Goal: Subscribe to service/newsletter

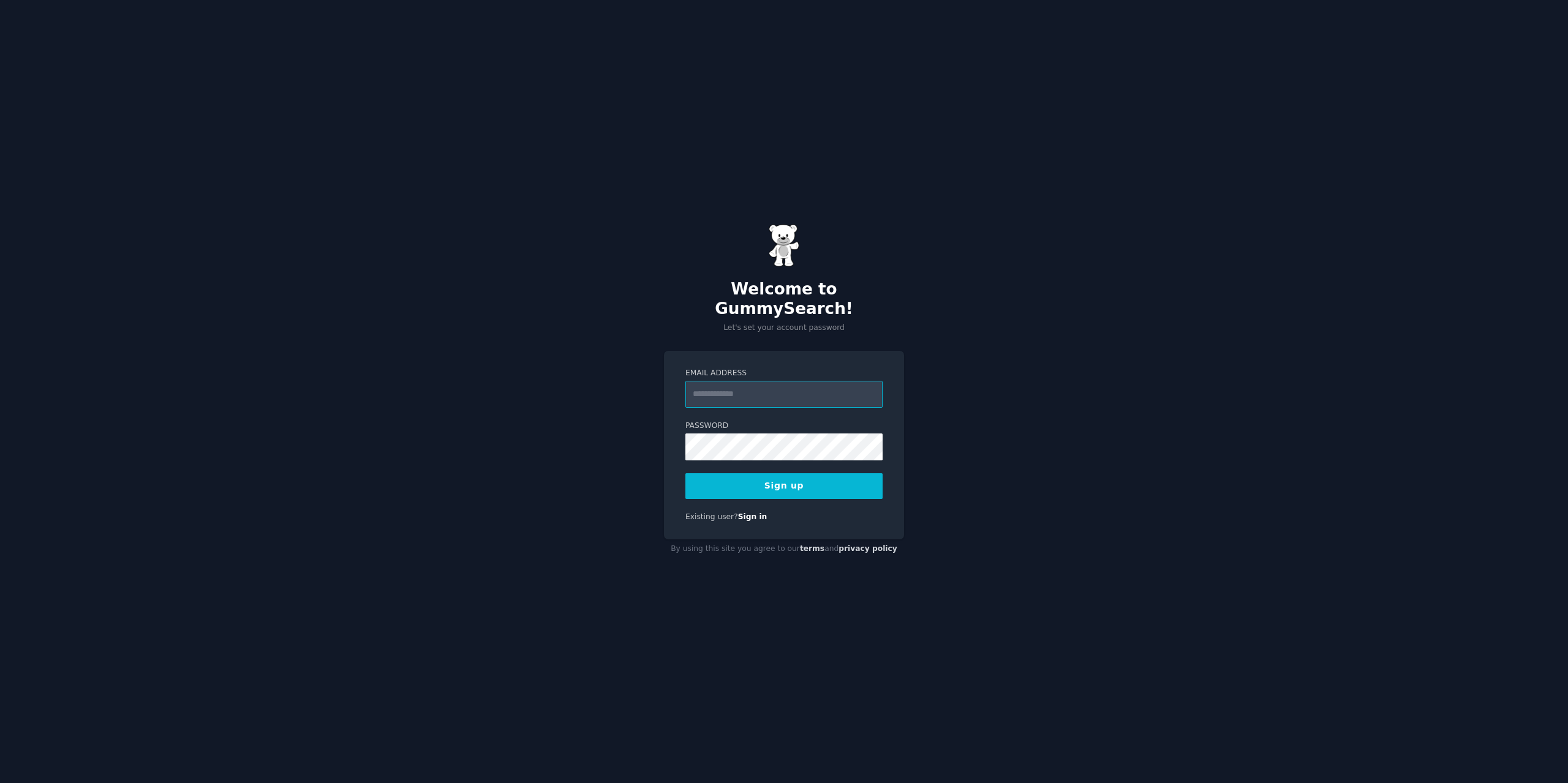
click at [764, 382] on input "Email Address" at bounding box center [784, 394] width 197 height 27
type input "**********"
click at [685, 473] on button "Sign up" at bounding box center [784, 486] width 197 height 26
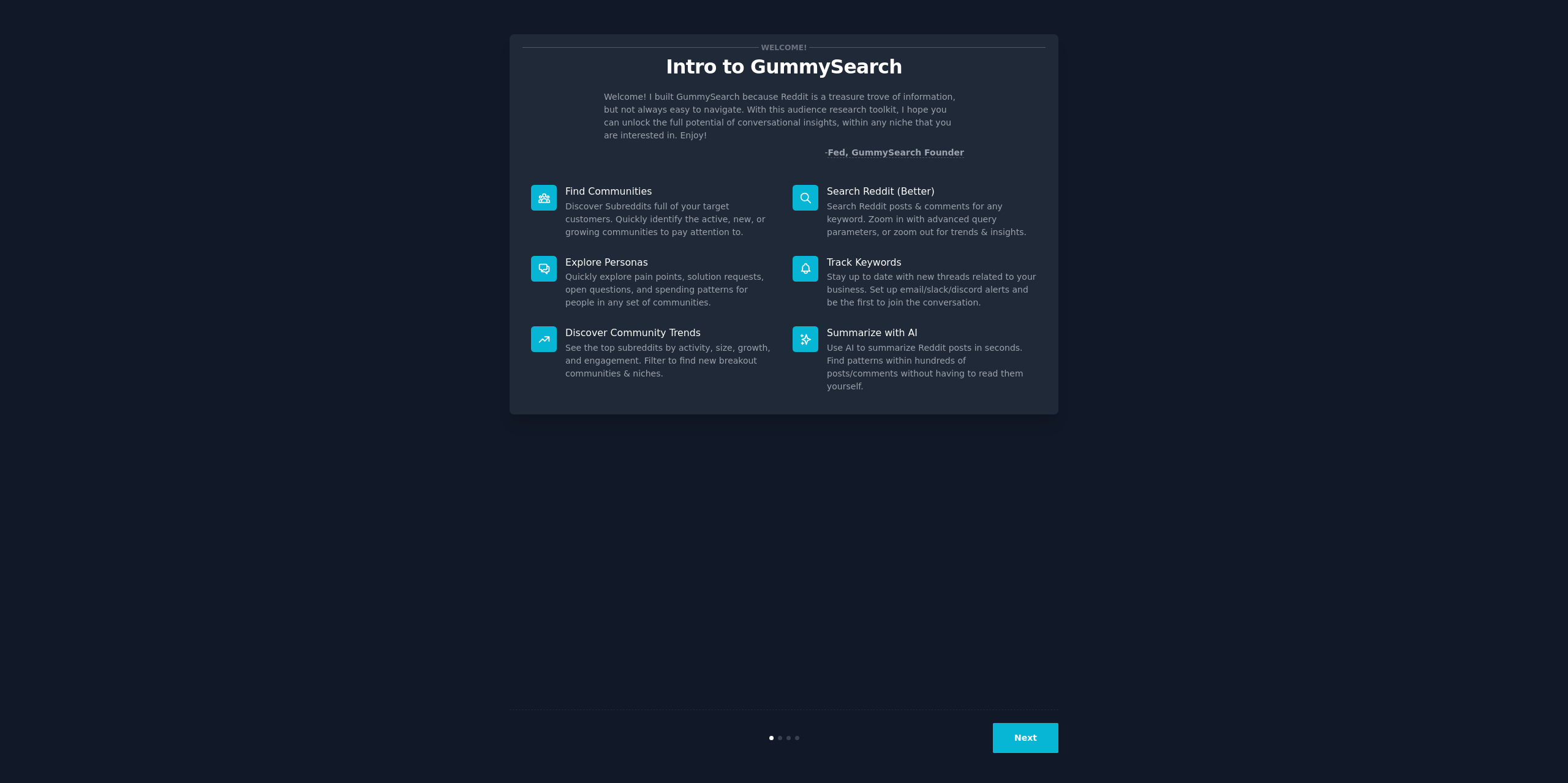
click at [1008, 730] on button "Next" at bounding box center [1025, 738] width 65 height 30
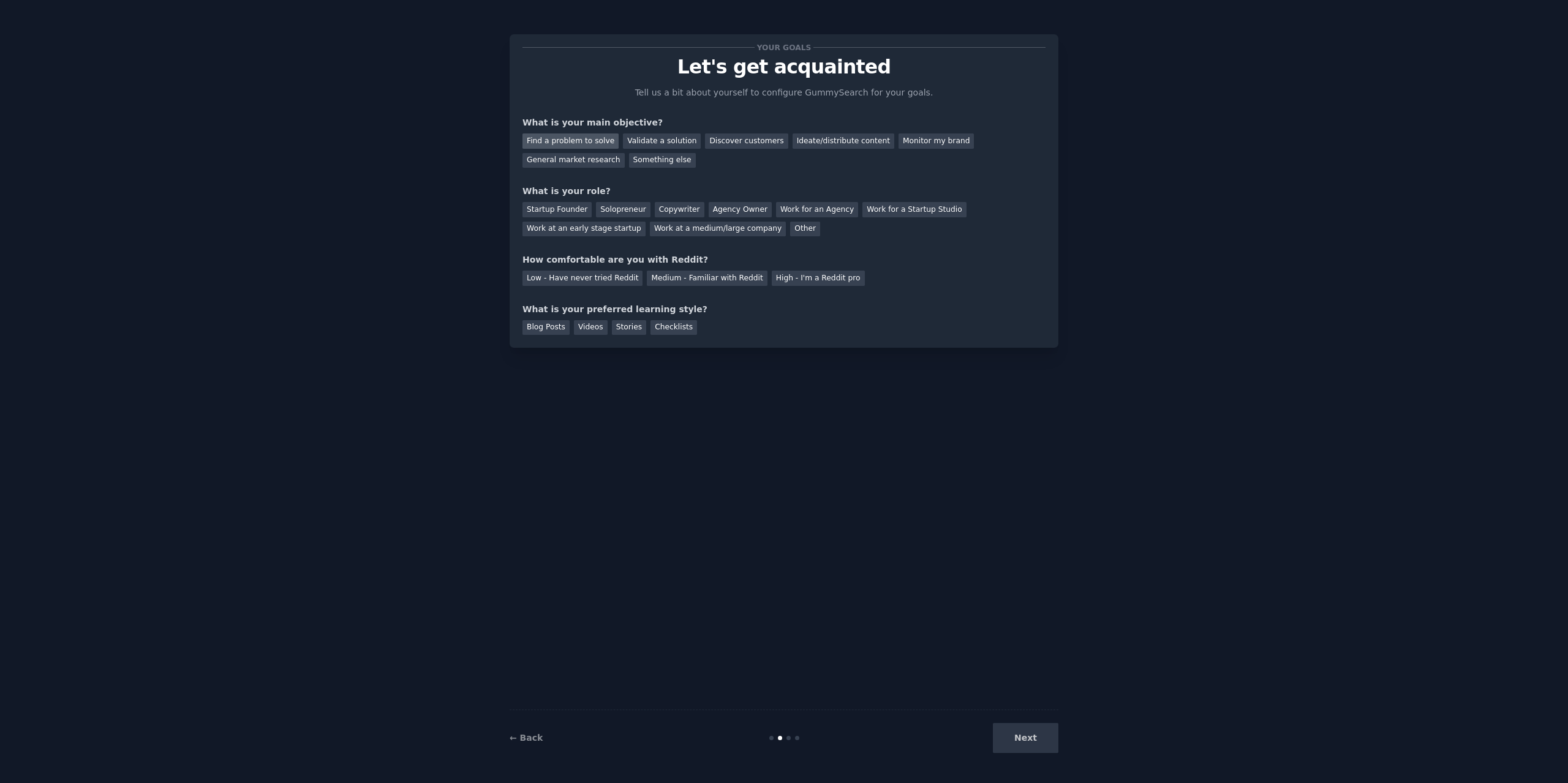
click at [554, 142] on div "Find a problem to solve" at bounding box center [571, 141] width 96 height 15
click at [652, 148] on div "Validate a solution" at bounding box center [662, 141] width 78 height 15
click at [591, 139] on div "Find a problem to solve" at bounding box center [571, 141] width 96 height 15
click at [544, 209] on div "Startup Founder" at bounding box center [557, 210] width 70 height 15
click at [555, 281] on div "Low - Have never tried Reddit" at bounding box center [582, 278] width 120 height 15
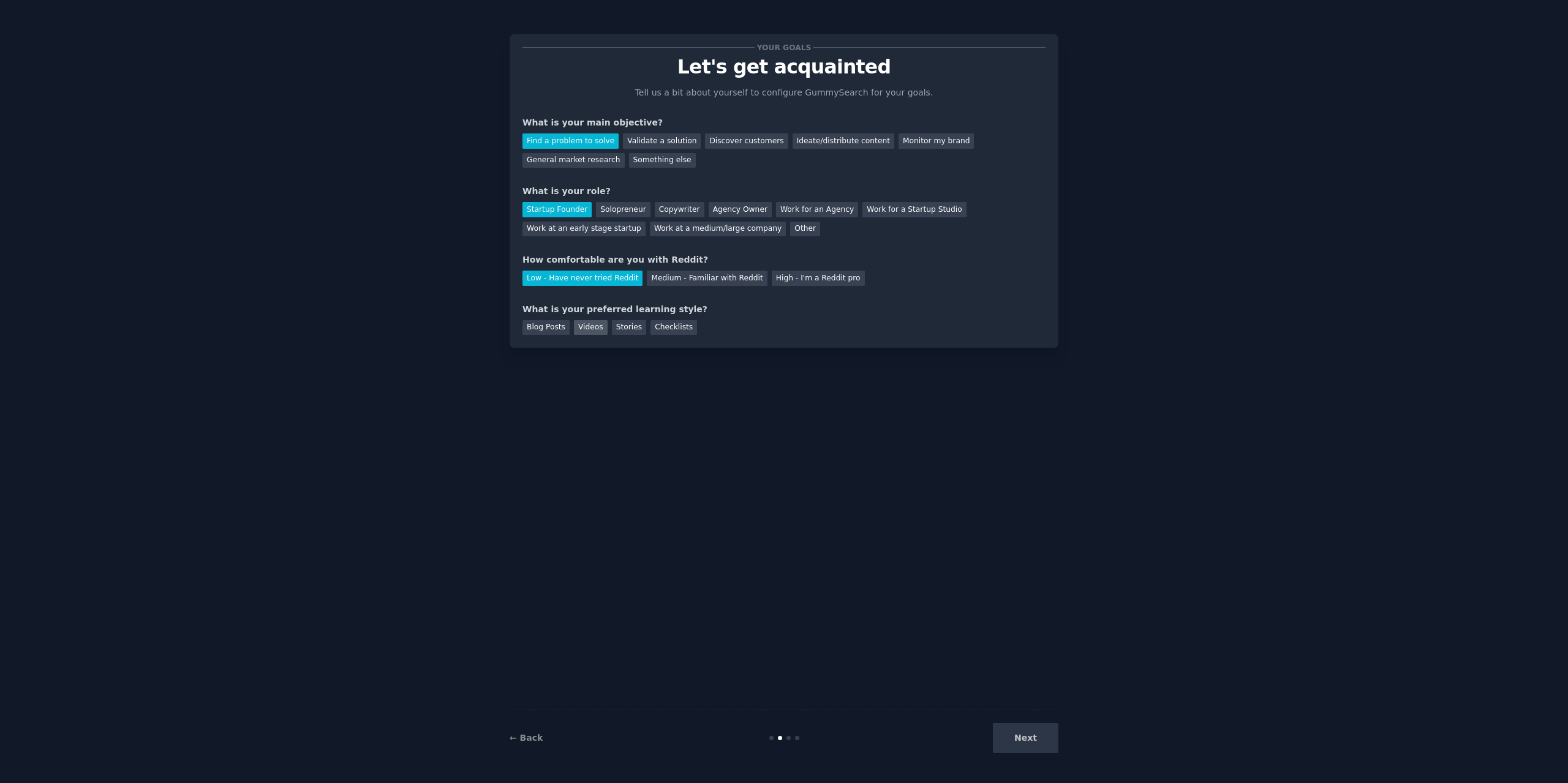
click at [589, 333] on div "Videos" at bounding box center [591, 328] width 33 height 15
click at [1043, 744] on button "Next" at bounding box center [1025, 738] width 65 height 30
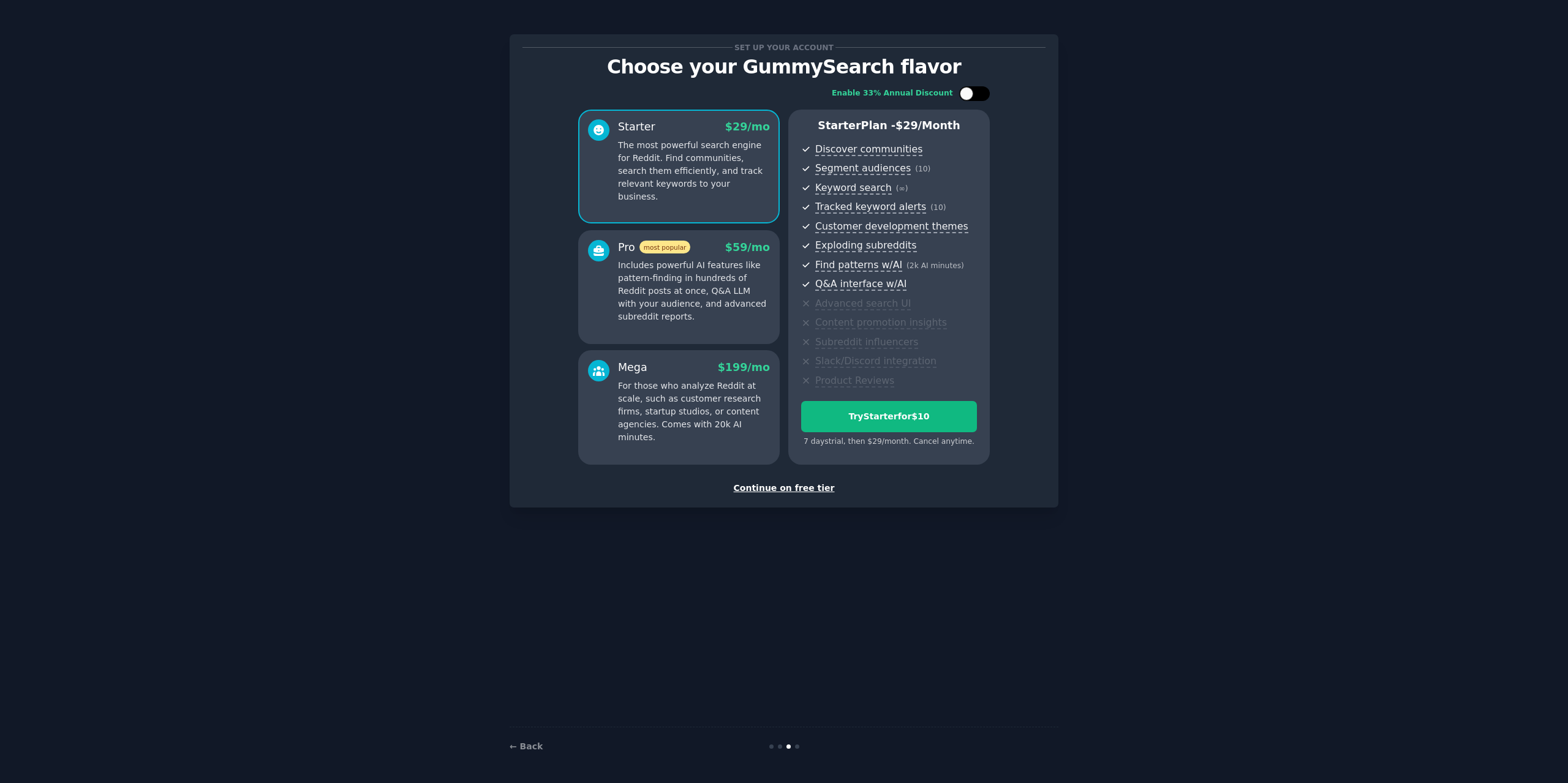
click at [970, 86] on div at bounding box center [974, 93] width 31 height 15
click at [972, 88] on div at bounding box center [974, 93] width 31 height 15
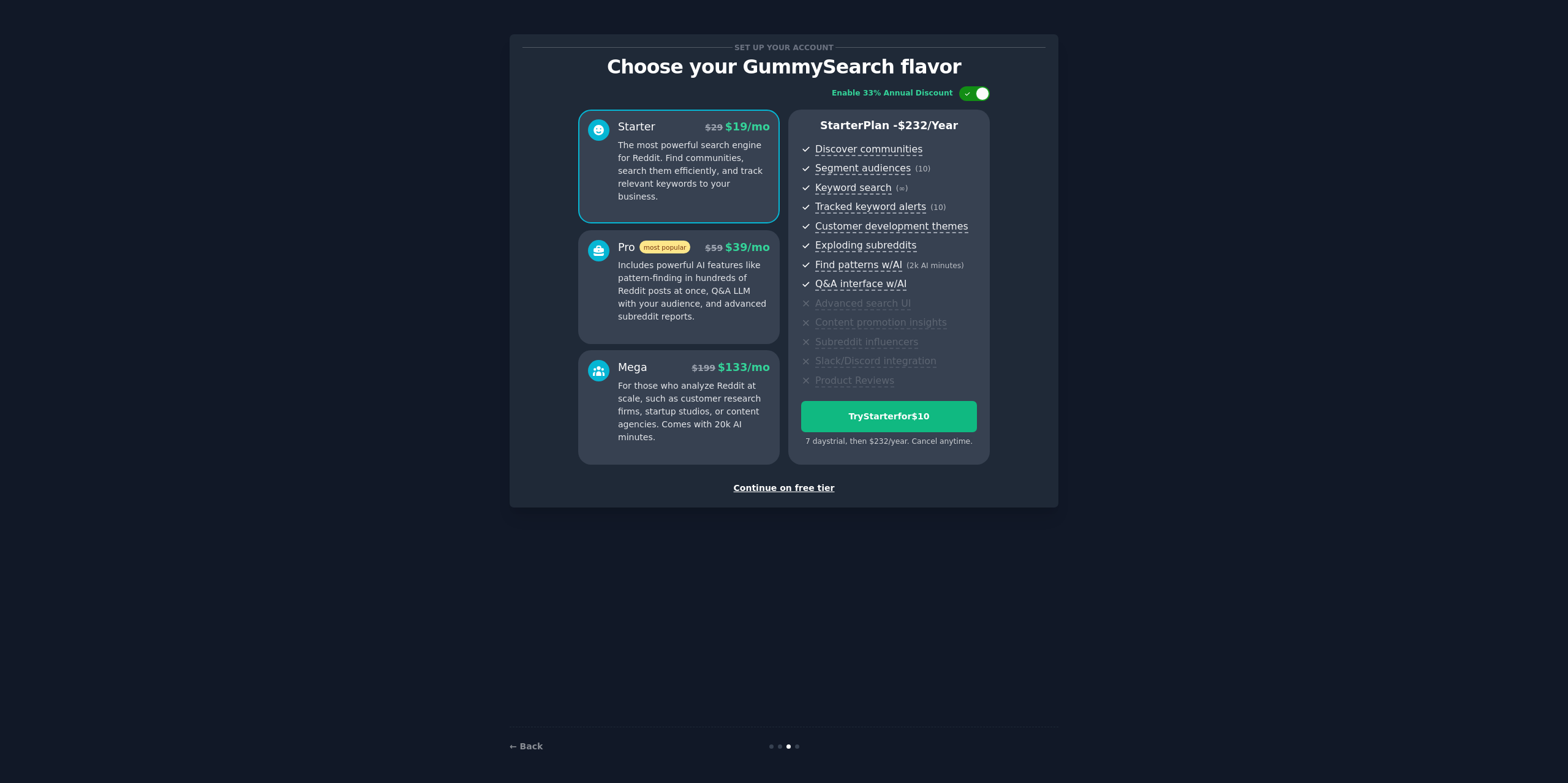
click at [972, 88] on div at bounding box center [974, 93] width 31 height 15
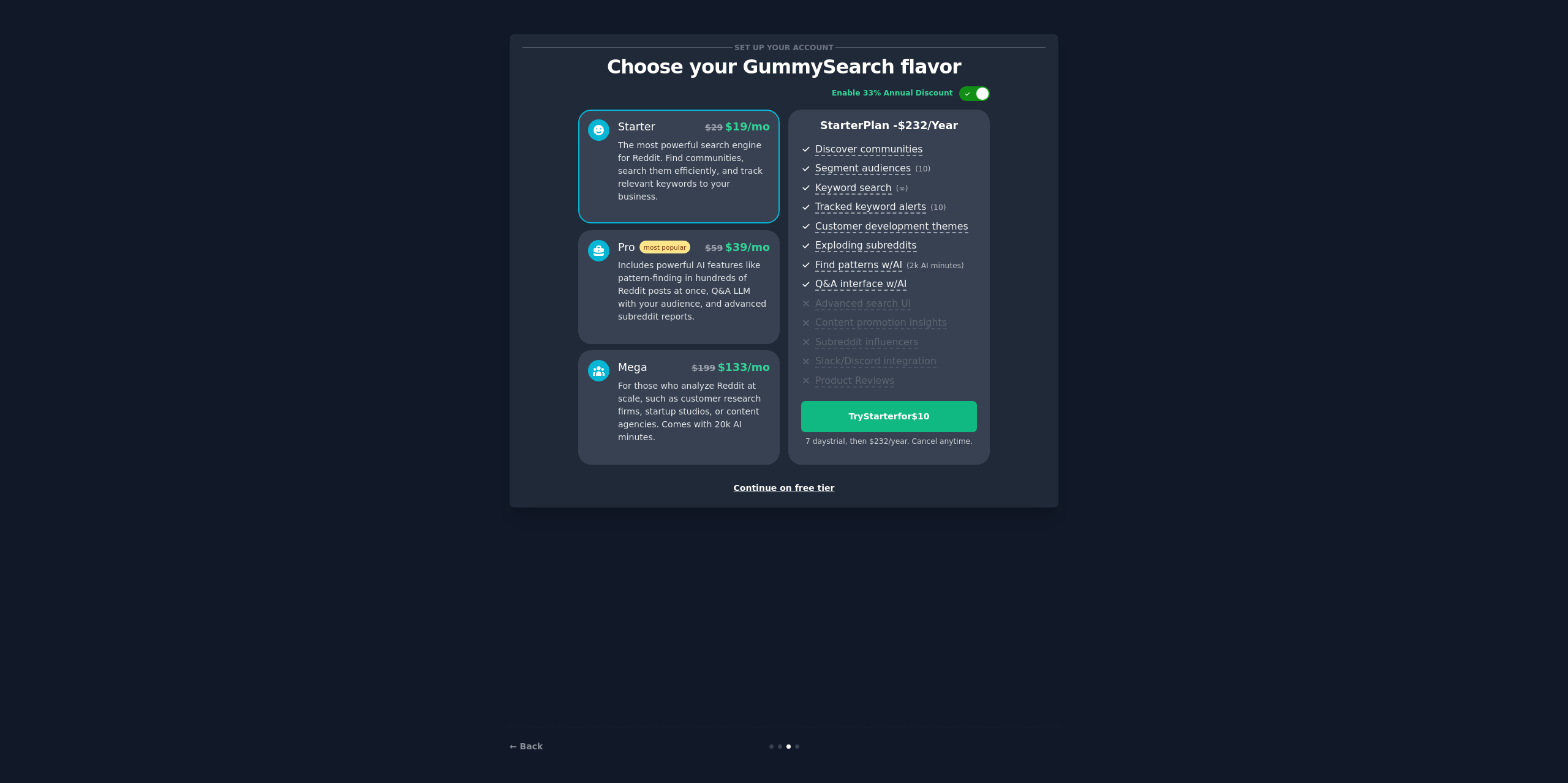
checkbox input "false"
click at [1287, 261] on div "Set up your account Choose your GummySearch flavor Enable 33% Annual Discount S…" at bounding box center [784, 392] width 1533 height 749
